Goal: Task Accomplishment & Management: Use online tool/utility

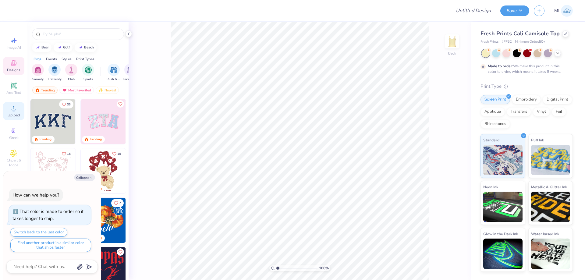
click at [12, 109] on icon at bounding box center [13, 108] width 7 height 7
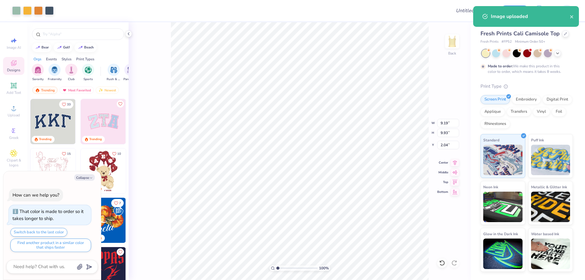
type textarea "x"
click at [443, 124] on input "9.19" at bounding box center [448, 123] width 22 height 9
click at [444, 124] on input "9.19" at bounding box center [448, 123] width 22 height 9
type input "7"
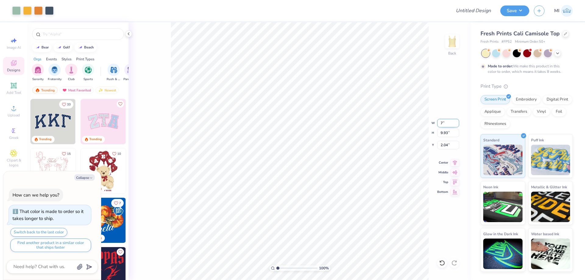
type textarea "x"
type input "7.00"
type input "7.56"
type input "3.22"
click at [443, 124] on input "7.00" at bounding box center [448, 123] width 22 height 9
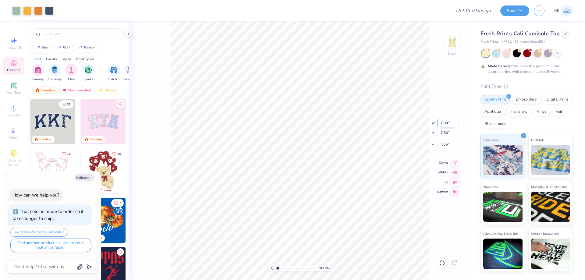
click at [443, 124] on input "7.00" at bounding box center [448, 123] width 22 height 9
type input "6"
type textarea "x"
type input "6.00"
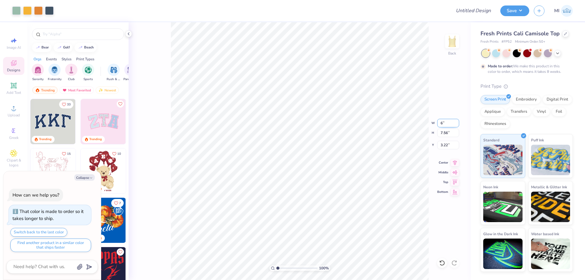
type input "6.48"
type input "3.76"
drag, startPoint x: 449, startPoint y: 125, endPoint x: 413, endPoint y: 124, distance: 36.9
click at [437, 124] on input "6.00" at bounding box center [448, 123] width 22 height 9
type input "5"
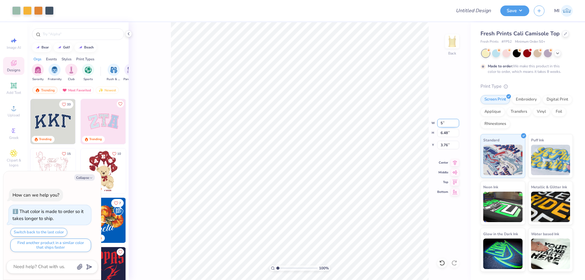
type textarea "x"
type input "5.00"
type input "5.40"
click at [450, 144] on input "4.30" at bounding box center [448, 145] width 22 height 9
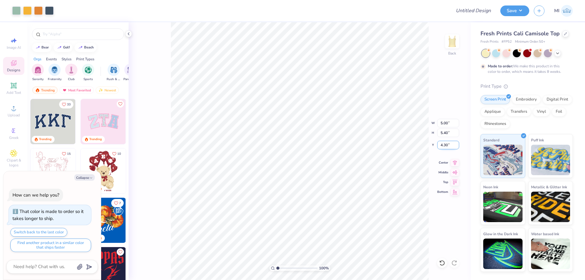
click at [450, 144] on input "4.30" at bounding box center [448, 145] width 22 height 9
type input "2"
type textarea "x"
type input "2.00"
click at [14, 91] on span "Add Text" at bounding box center [13, 92] width 15 height 5
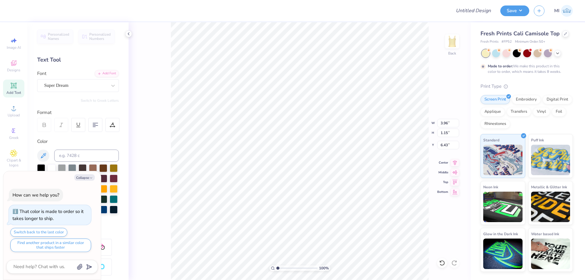
click at [112, 69] on div "Personalized Names Personalized Numbers Text Tool Add Font Font Super Dream Swi…" at bounding box center [77, 151] width 101 height 258
click at [108, 73] on div "Add Font" at bounding box center [107, 72] width 24 height 7
click at [111, 74] on div "Add Font" at bounding box center [107, 72] width 24 height 7
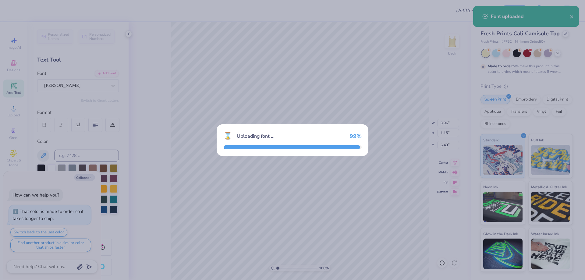
type textarea "x"
type input "2.20"
type input "1.17"
type input "6.41"
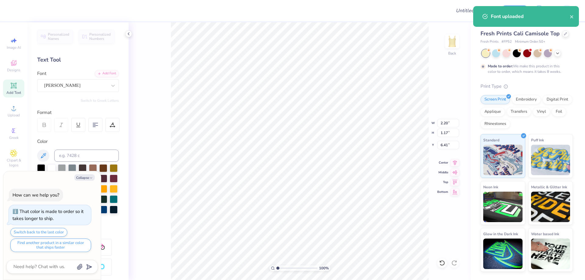
type textarea "x"
type input "7.71"
type textarea "x"
type textarea "D"
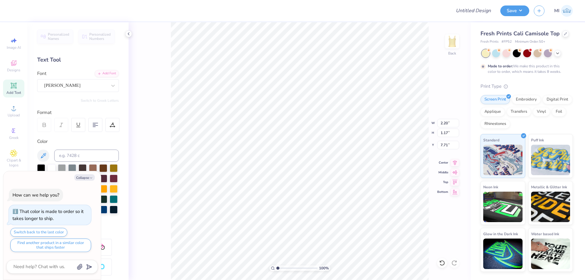
type textarea "x"
type textarea "DE"
type textarea "x"
type textarea "DEL"
type textarea "x"
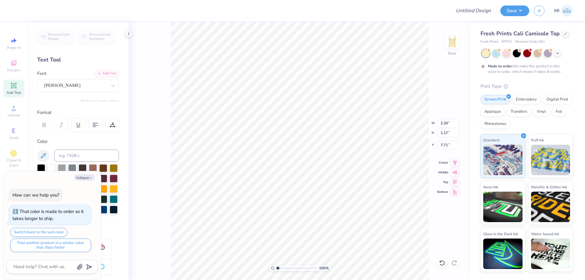
type textarea "DELT"
type textarea "x"
type textarea "DELTA"
type textarea "x"
type textarea "DELTA G"
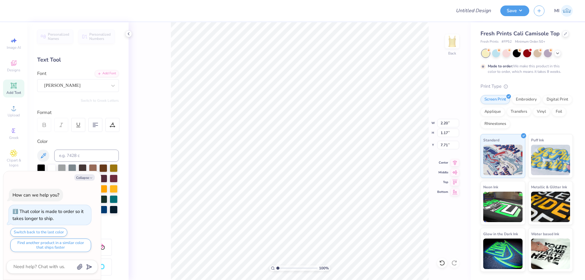
type textarea "x"
type textarea "DELTA GAM"
type textarea "x"
type textarea "DELTA [PERSON_NAME]"
type textarea "x"
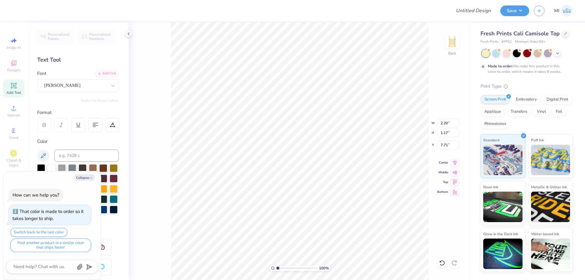
type textarea "DELTA GAMMA"
type textarea "x"
click at [447, 121] on input "6.37" at bounding box center [448, 123] width 22 height 9
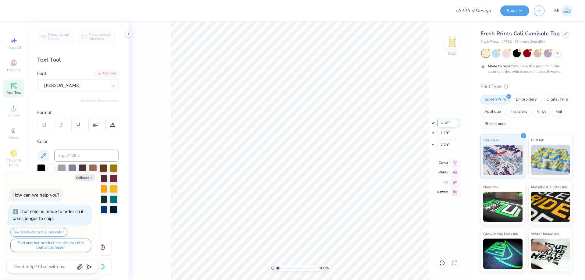
click at [447, 121] on input "6.37" at bounding box center [448, 123] width 22 height 9
type input "5"
type textarea "x"
type input "5.00"
type input "0.93"
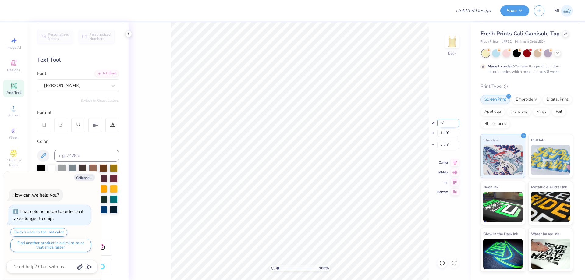
type input "7.83"
type textarea "x"
type input "7.81"
drag, startPoint x: 449, startPoint y: 123, endPoint x: 401, endPoint y: 122, distance: 47.9
click at [437, 122] on input "5.00" at bounding box center [448, 123] width 22 height 9
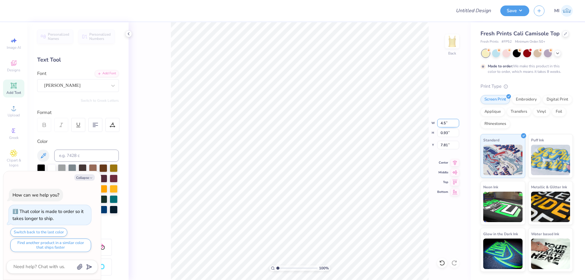
type input "4.5"
type textarea "x"
type input "4.50"
type input "0.84"
type input "7.85"
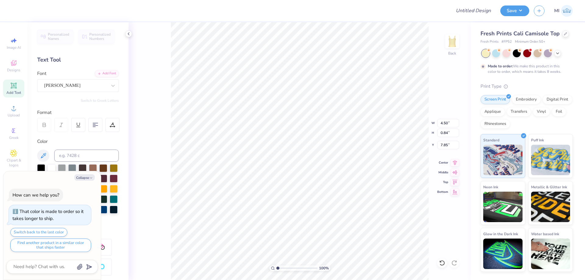
type textarea "x"
type input "7.70"
click at [92, 158] on input at bounding box center [86, 156] width 65 height 12
type input "558"
type textarea "x"
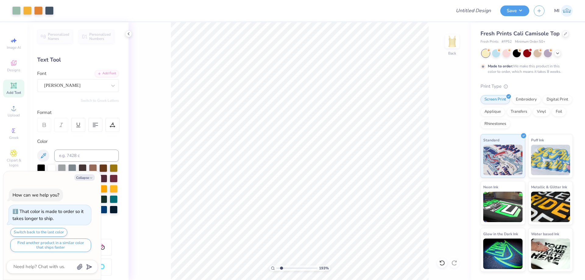
click at [282, 269] on input "range" at bounding box center [296, 267] width 41 height 5
type input "1.93"
type textarea "x"
type input "8.61"
click at [86, 86] on div "[PERSON_NAME]" at bounding box center [76, 85] width 64 height 9
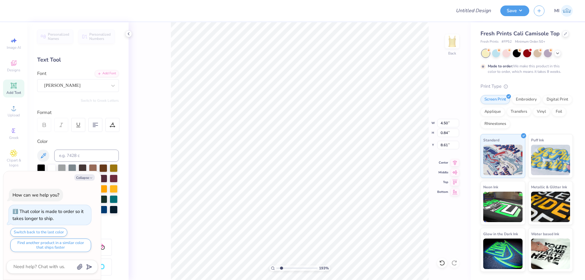
click at [118, 71] on div "Font [PERSON_NAME]" at bounding box center [78, 81] width 82 height 22
click at [114, 72] on div "Add Font" at bounding box center [107, 72] width 24 height 7
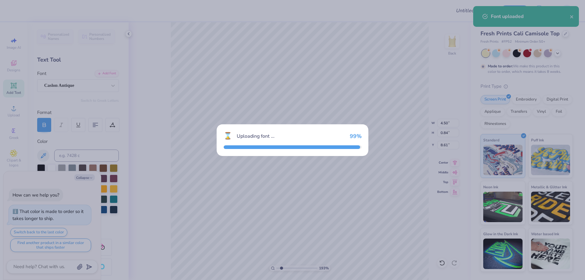
type textarea "x"
type input "6.89"
type input "0.81"
type input "8.62"
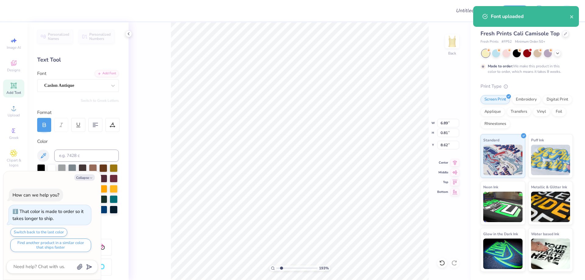
type textarea "x"
type input "2.26"
type input "0.27"
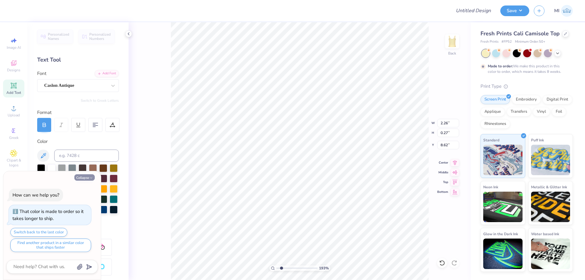
click at [86, 178] on button "Collapse" at bounding box center [84, 177] width 20 height 6
type textarea "x"
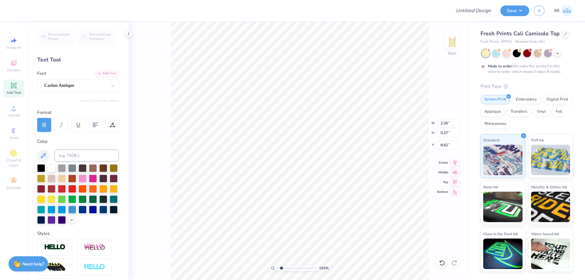
paste textarea "DOING GOOD SINCE [DATE]."
paste textarea "OING GOOD SINCE [DATE]."
type textarea "DOING GOOD SINCE [DATE]."
type input "8.65"
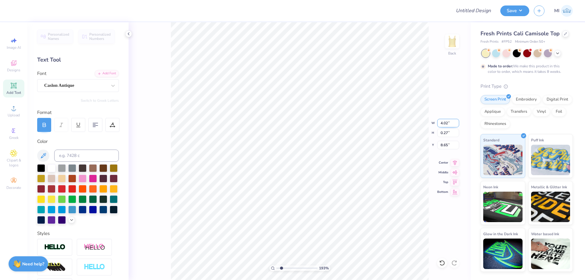
drag, startPoint x: 449, startPoint y: 123, endPoint x: 431, endPoint y: 122, distance: 18.3
click at [437, 122] on input "4.02" at bounding box center [448, 123] width 22 height 9
type input "3.80"
type input "0.26"
click at [97, 157] on input at bounding box center [86, 156] width 65 height 12
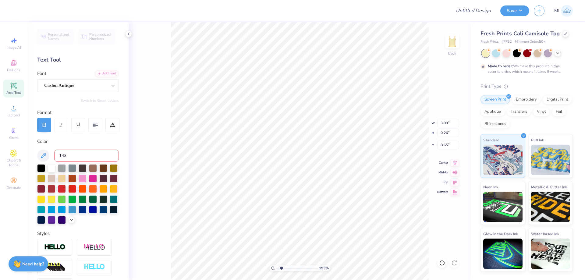
type input "143"
click at [451, 135] on input "6.91" at bounding box center [448, 133] width 22 height 9
drag, startPoint x: 451, startPoint y: 135, endPoint x: 416, endPoint y: 135, distance: 35.0
click at [437, 135] on input "6.91" at bounding box center [448, 133] width 22 height 9
type input "7"
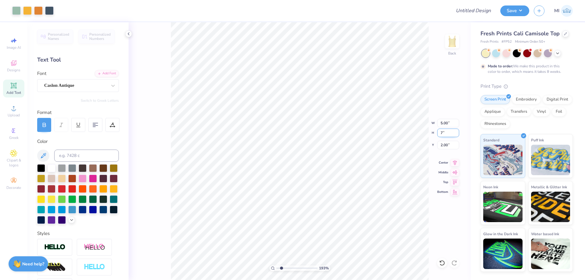
type input "5.06"
type input "7.00"
click at [446, 145] on input "1.96" at bounding box center [448, 145] width 22 height 9
click at [446, 145] on input "2" at bounding box center [448, 145] width 22 height 9
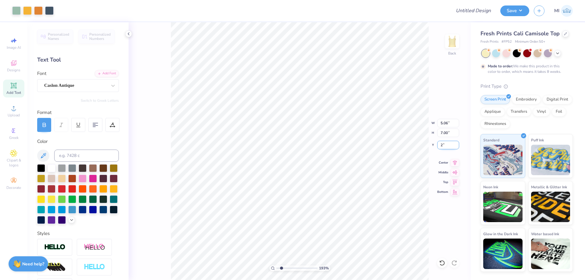
type input "2.00"
drag, startPoint x: 287, startPoint y: 268, endPoint x: 230, endPoint y: 268, distance: 57.0
type input "1"
click at [276, 268] on input "range" at bounding box center [296, 267] width 41 height 5
click at [516, 12] on button "Save" at bounding box center [514, 10] width 29 height 11
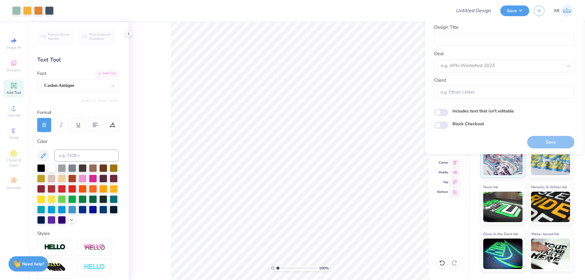
drag, startPoint x: 382, startPoint y: 16, endPoint x: 365, endPoint y: 18, distance: 17.6
click at [381, 16] on div at bounding box center [252, 10] width 388 height 21
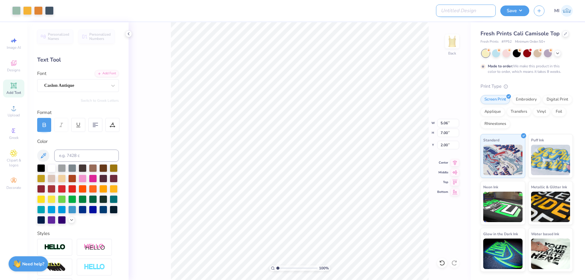
click at [477, 9] on input "Design Title" at bounding box center [466, 11] width 60 height 12
paste input "FPS239583"
type input "FPS239583"
click at [412, 11] on div at bounding box center [252, 10] width 388 height 21
click at [526, 10] on button "Save" at bounding box center [514, 10] width 29 height 11
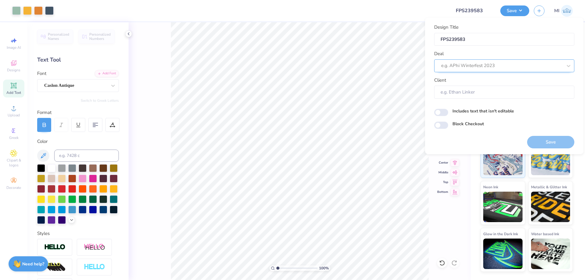
click at [487, 67] on div at bounding box center [501, 66] width 121 height 8
click at [477, 79] on div "Design Tool Gallery" at bounding box center [504, 82] width 135 height 10
type input "Design Tool Gallery"
type input "Design Tool Gallery User"
click at [544, 139] on button "Save" at bounding box center [550, 142] width 47 height 12
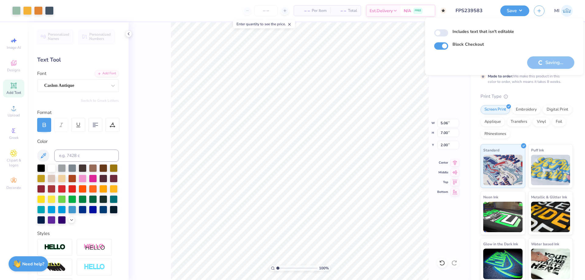
checkbox input "true"
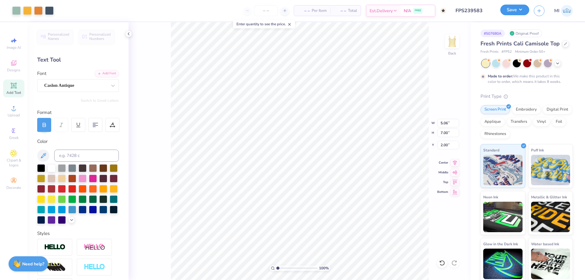
click at [509, 11] on button "Save" at bounding box center [514, 10] width 29 height 11
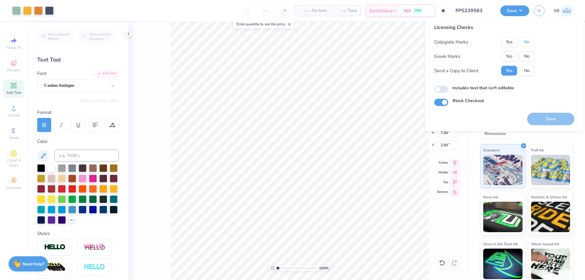
drag, startPoint x: 523, startPoint y: 42, endPoint x: 510, endPoint y: 51, distance: 15.3
click at [522, 42] on button "No" at bounding box center [527, 42] width 15 height 10
click at [509, 51] on div "Collegiate Marks Yes No Greek Marks Yes No Send a Copy to Client Yes No" at bounding box center [484, 56] width 100 height 38
click at [509, 53] on button "Yes" at bounding box center [509, 56] width 16 height 10
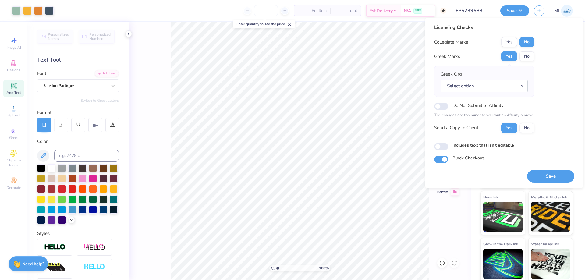
click at [499, 77] on div "Greek Org Select option" at bounding box center [484, 81] width 87 height 21
click at [497, 85] on button "Select option" at bounding box center [484, 86] width 87 height 12
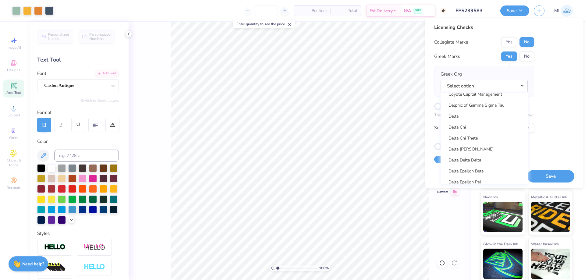
scroll to position [1389, 0]
click at [491, 129] on link "Delta Gamma" at bounding box center [484, 126] width 82 height 10
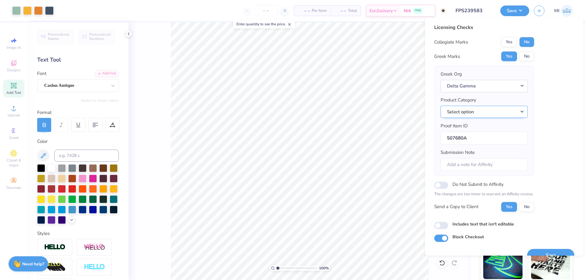
click at [481, 114] on button "Select option" at bounding box center [484, 112] width 87 height 12
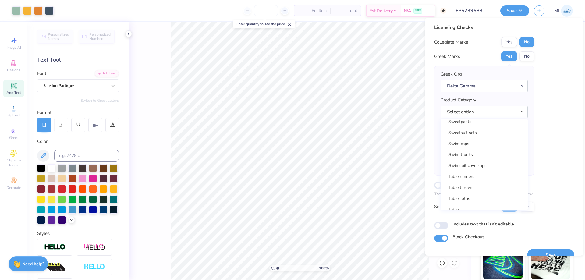
scroll to position [9831, 0]
click at [455, 154] on link "Tank tops" at bounding box center [484, 156] width 82 height 10
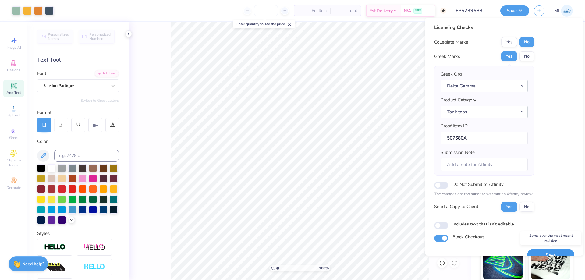
click at [563, 252] on button "Save" at bounding box center [550, 255] width 47 height 12
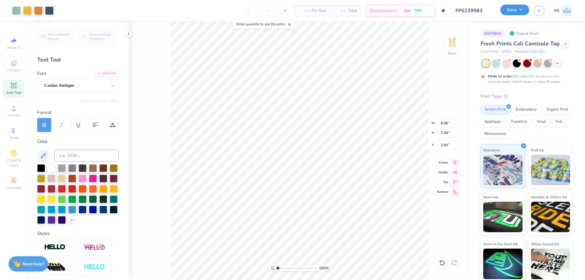
click at [517, 13] on button "Save" at bounding box center [514, 10] width 29 height 11
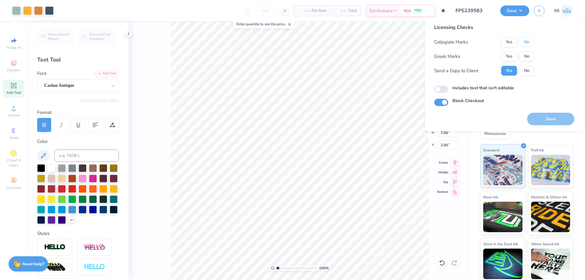
drag, startPoint x: 521, startPoint y: 42, endPoint x: 513, endPoint y: 51, distance: 11.6
click at [520, 44] on button "No" at bounding box center [527, 42] width 15 height 10
click at [506, 58] on button "Yes" at bounding box center [509, 56] width 16 height 10
